Goal: Check status: Check status

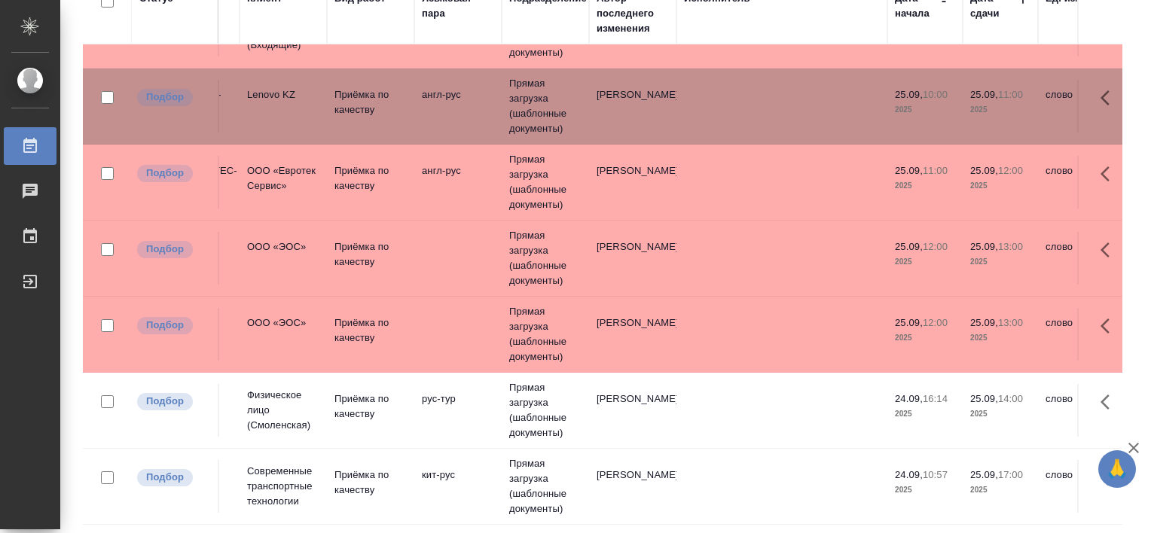
scroll to position [63, 0]
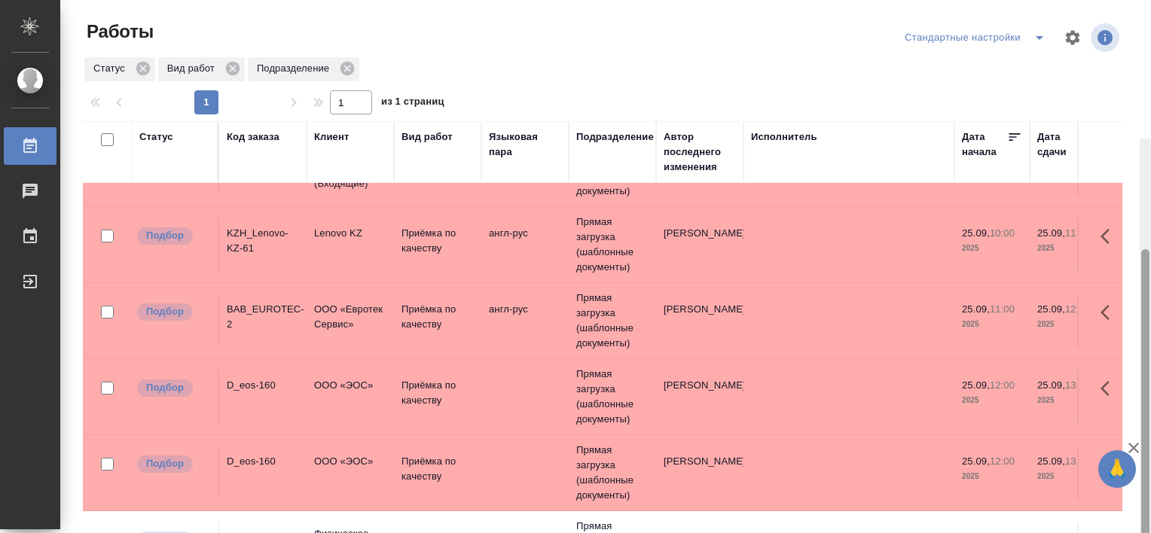
scroll to position [139, 0]
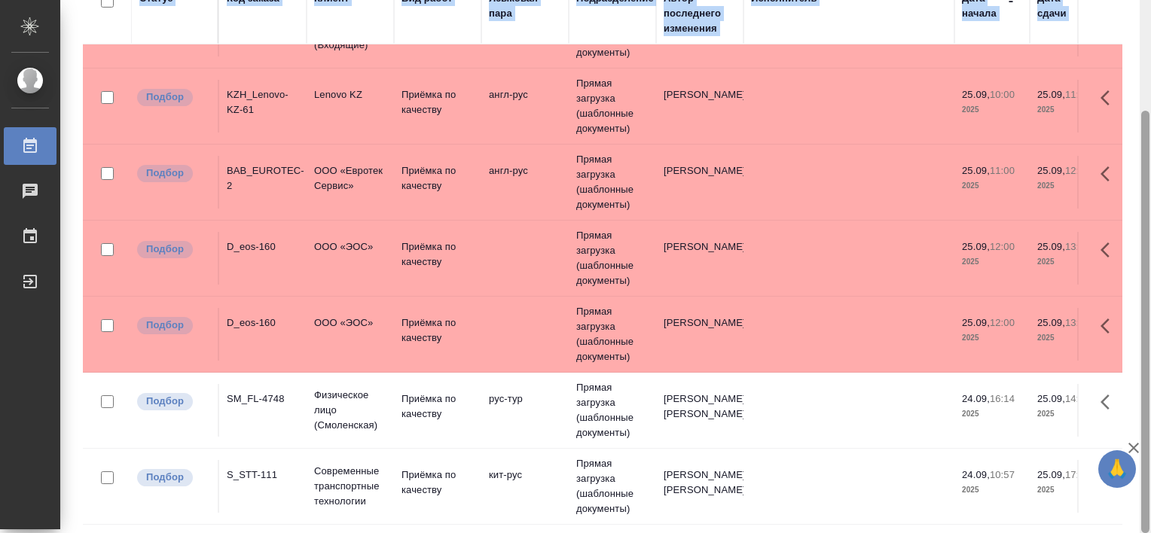
drag, startPoint x: 1150, startPoint y: 352, endPoint x: 1150, endPoint y: 434, distance: 82.1
click at [1150, 434] on html "🙏 .cls-1 fill:#fff; AWATERA [PERSON_NAME] Работы 0 Чаты График Выйти Работы Ста…" at bounding box center [575, 266] width 1151 height 533
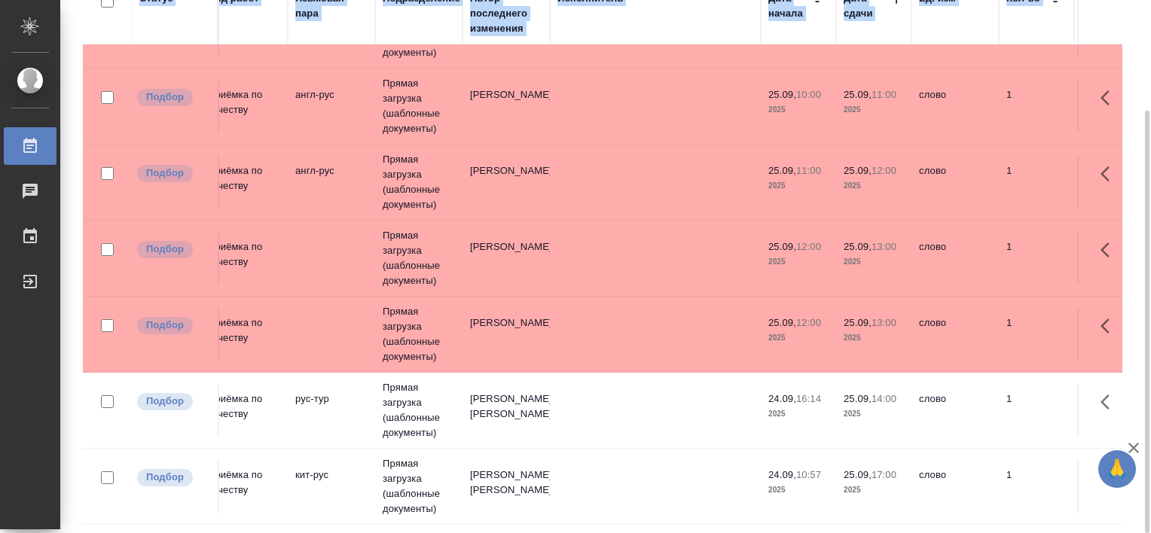
scroll to position [63, 0]
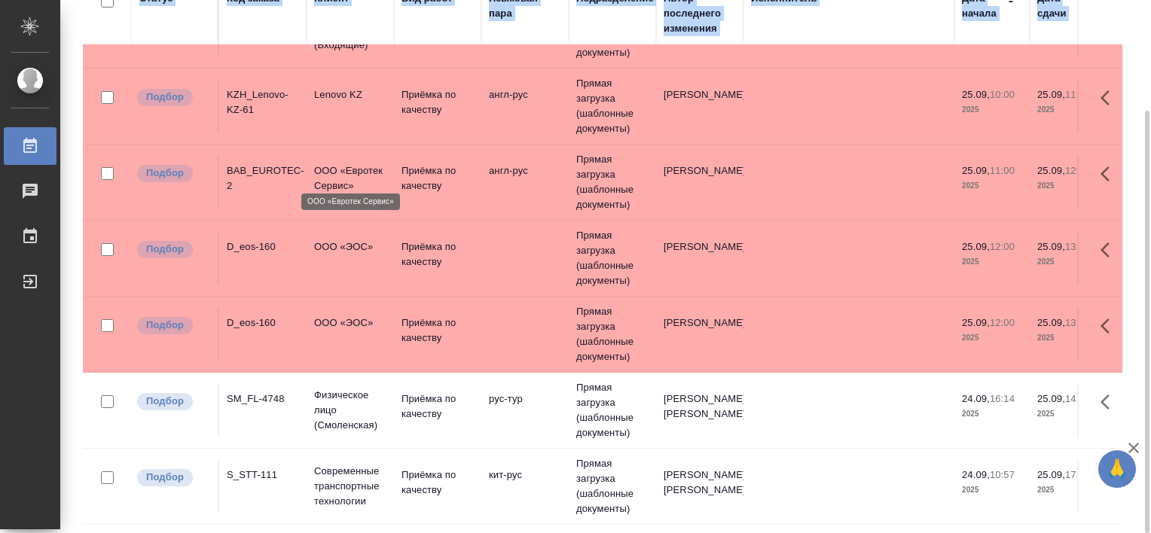
click at [341, 169] on p "ООО «Евротек Сервис»" at bounding box center [350, 178] width 72 height 30
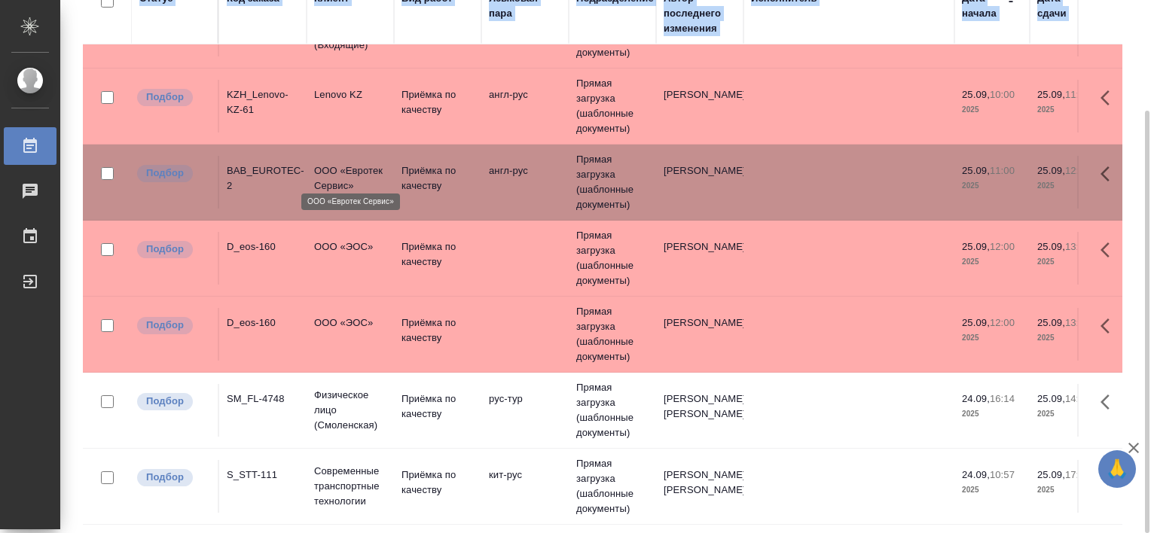
click at [341, 169] on p "ООО «Евротек Сервис»" at bounding box center [350, 178] width 72 height 30
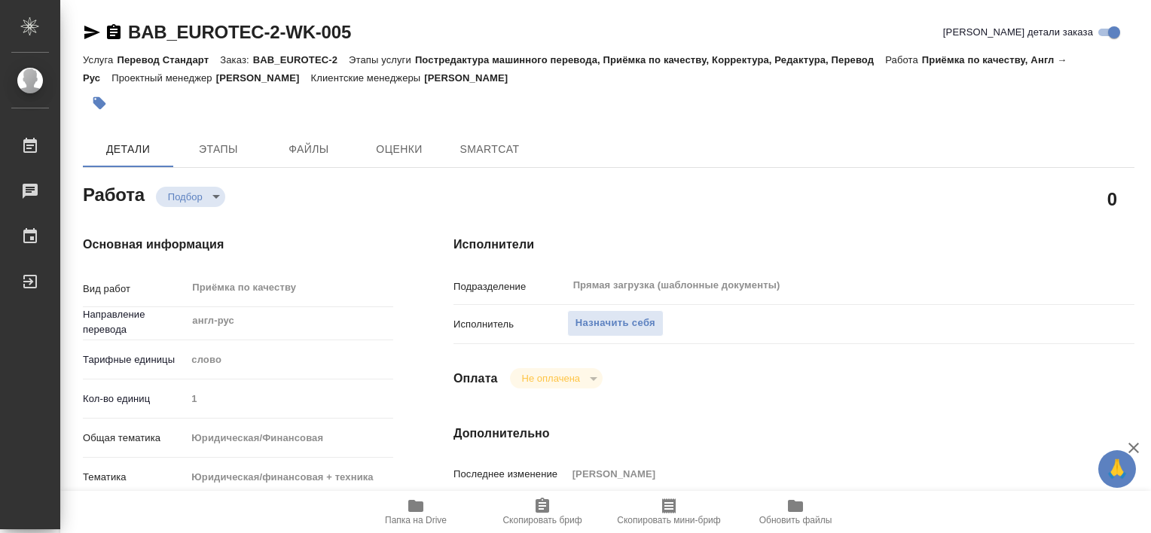
type textarea "x"
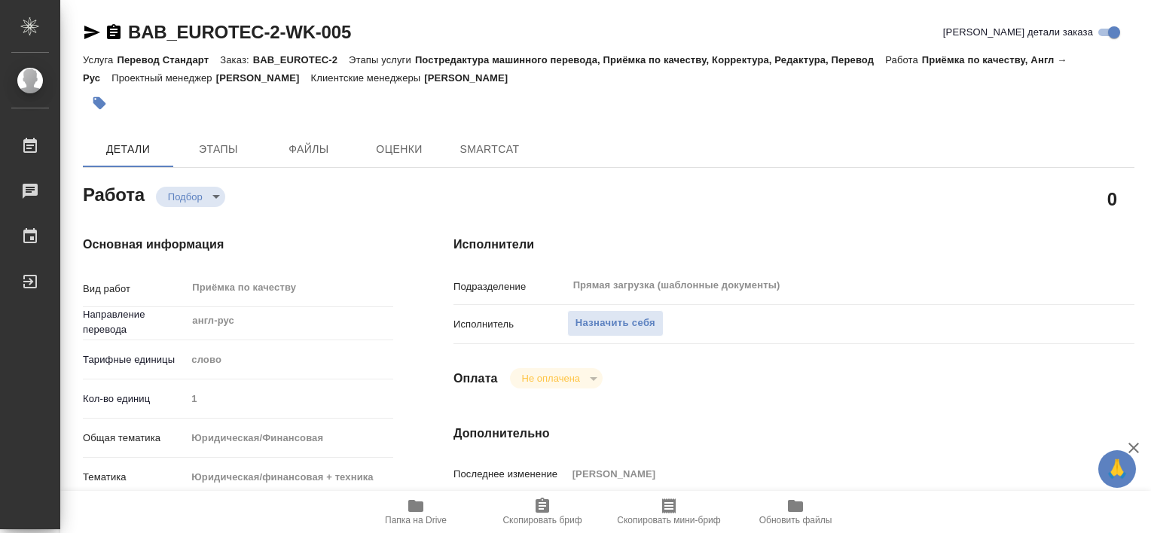
type textarea "x"
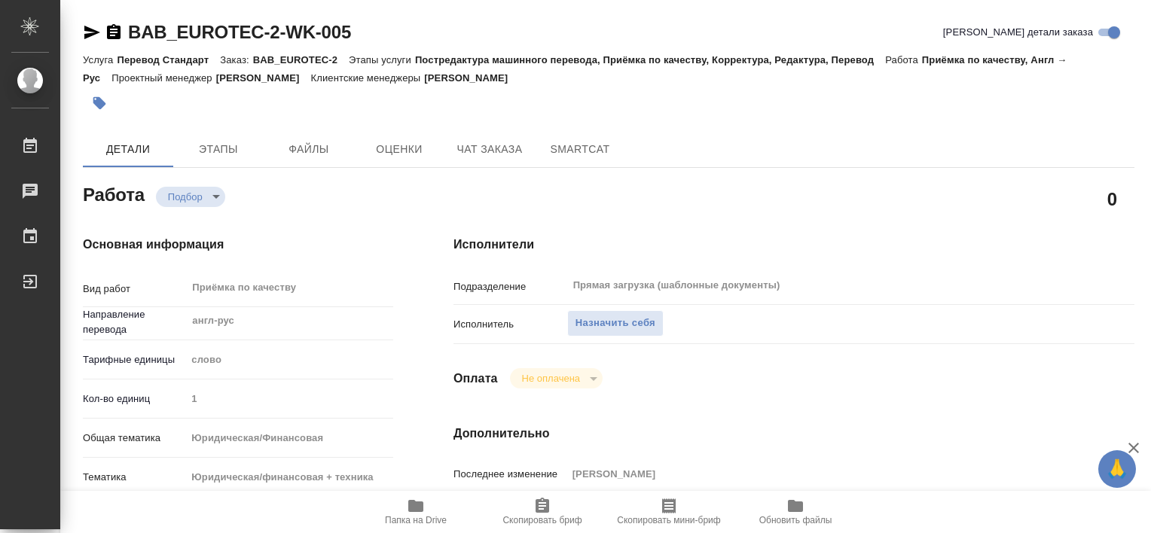
type textarea "x"
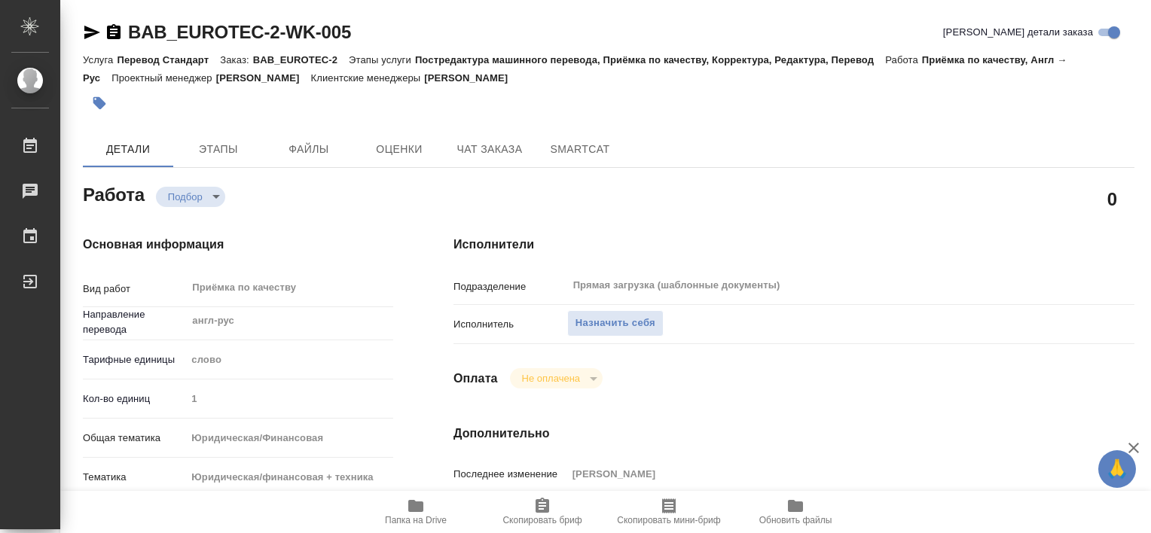
type textarea "x"
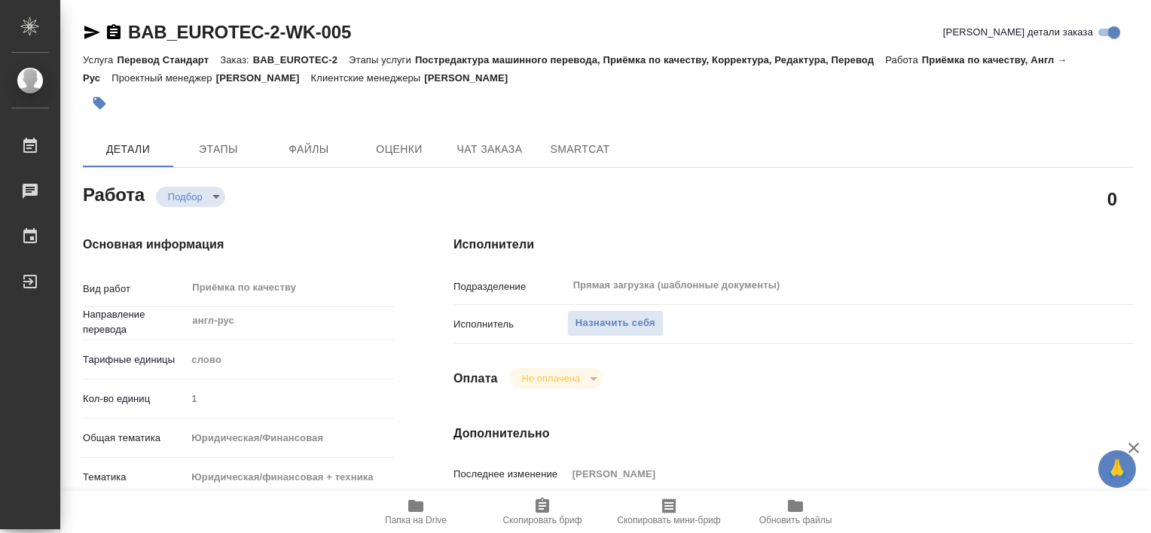
type textarea "x"
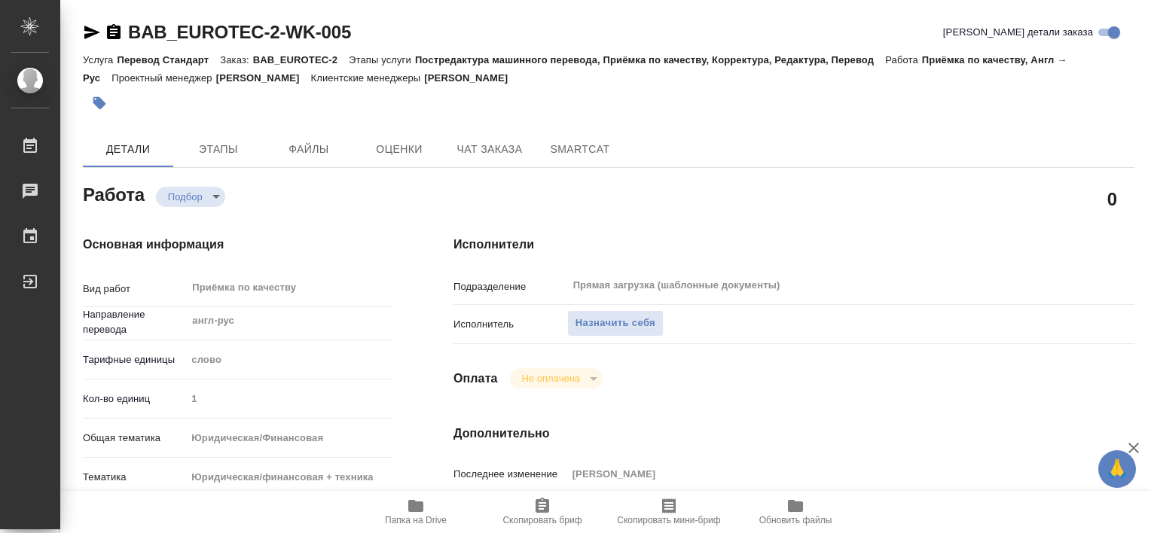
type textarea "x"
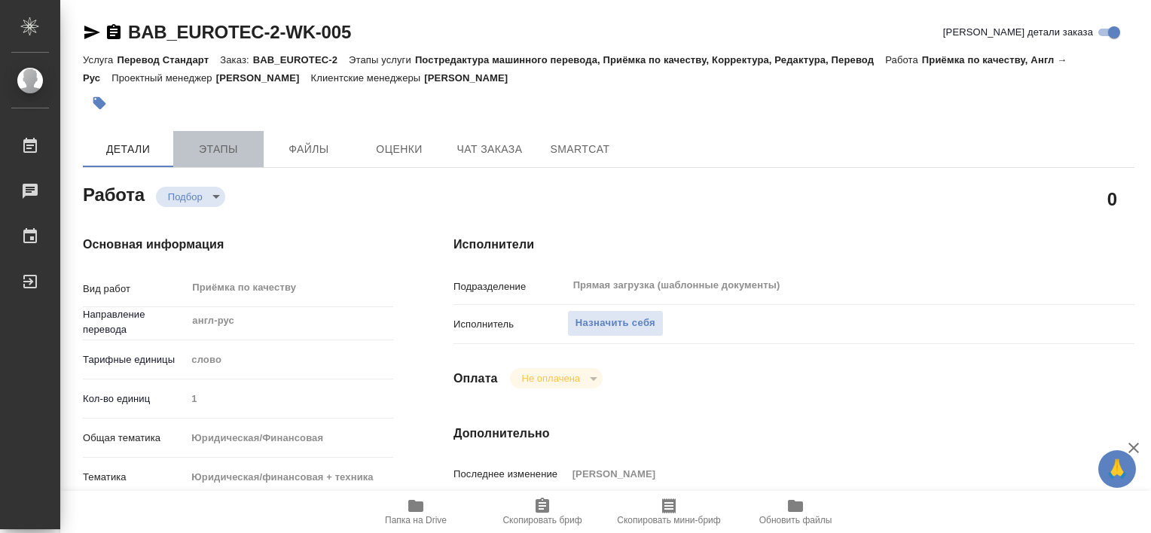
click at [197, 161] on button "Этапы" at bounding box center [218, 149] width 90 height 36
